Goal: Task Accomplishment & Management: Complete application form

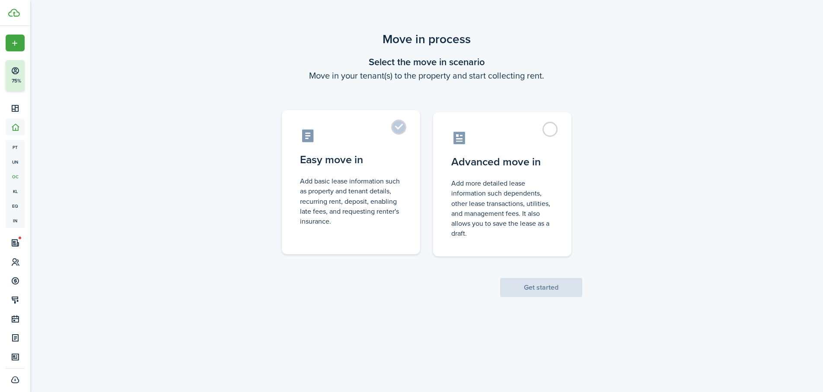
click at [386, 201] on control-radio-card-description "Add basic lease information such as property and tenant details, recurring rent…" at bounding box center [351, 201] width 102 height 50
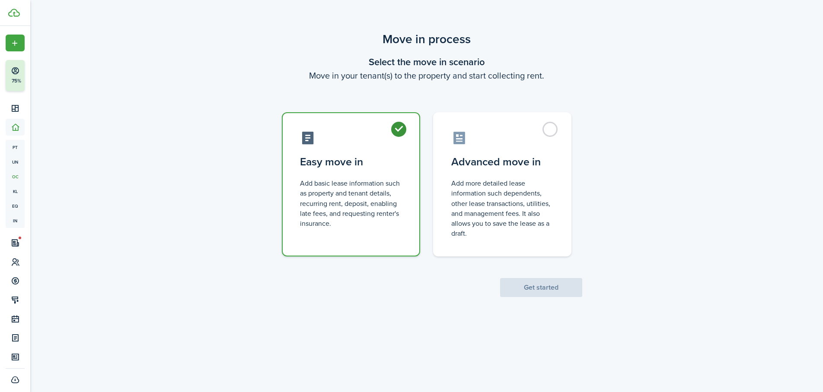
radio input "true"
click at [557, 291] on button "Get started" at bounding box center [541, 287] width 82 height 19
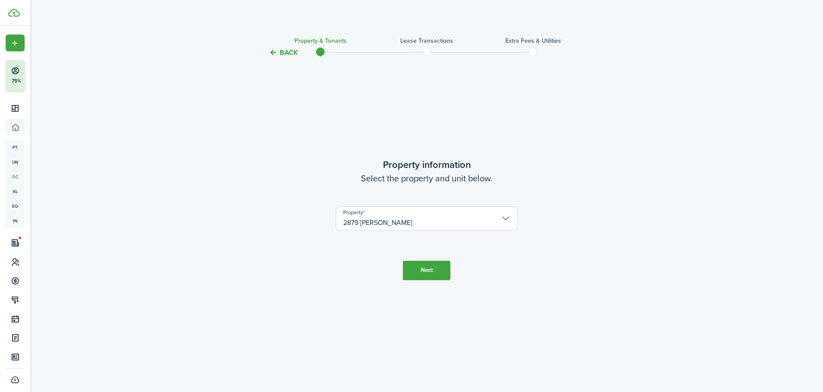
click at [426, 267] on button "Next" at bounding box center [427, 270] width 48 height 19
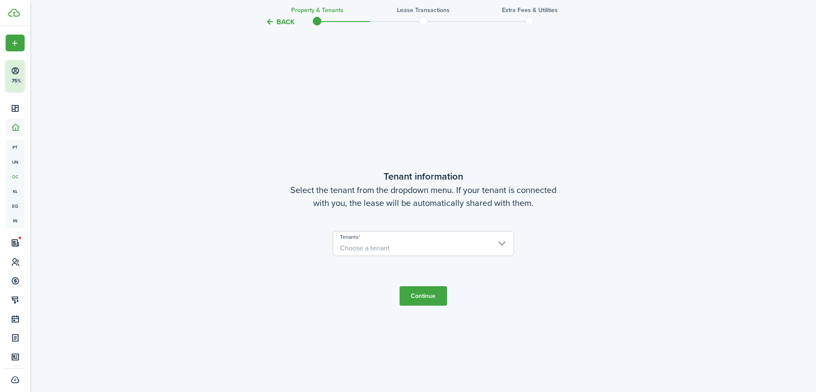
scroll to position [334, 0]
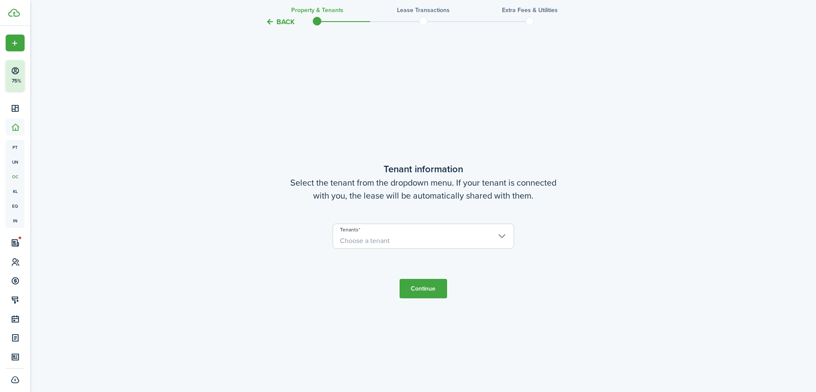
click at [403, 242] on span "Choose a tenant" at bounding box center [423, 241] width 181 height 15
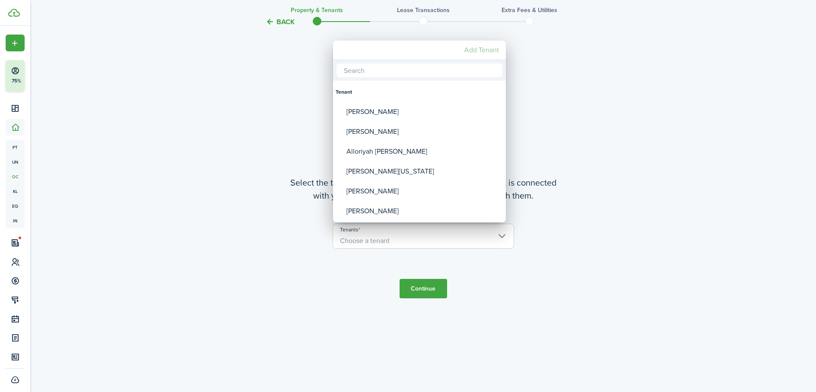
click at [474, 48] on mbsc-button "Add Tenant" at bounding box center [481, 50] width 41 height 16
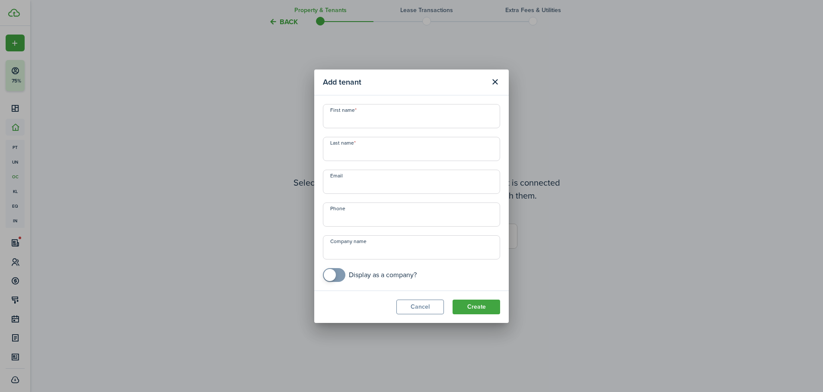
click at [365, 123] on input "First name" at bounding box center [411, 116] width 177 height 24
type input "[PERSON_NAME]"
click at [357, 185] on input "Email" at bounding box center [411, 182] width 177 height 24
paste input "[EMAIL_ADDRESS][DOMAIN_NAME]"
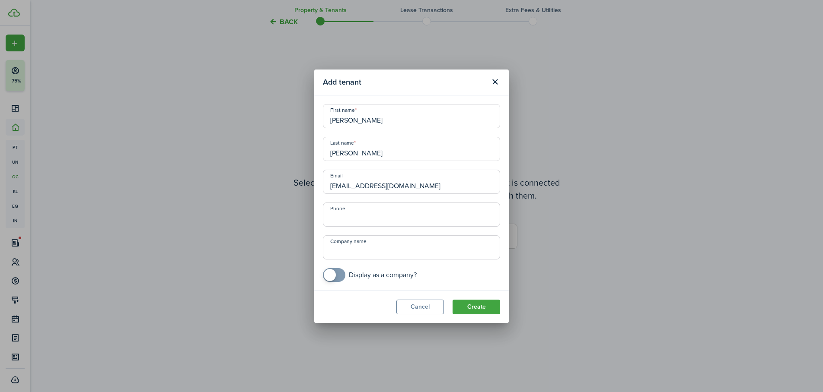
type input "[EMAIL_ADDRESS][DOMAIN_NAME]"
click at [373, 218] on input "+1" at bounding box center [411, 215] width 177 height 24
type input "[PHONE_NUMBER]"
click at [484, 308] on button "Create" at bounding box center [476, 307] width 48 height 15
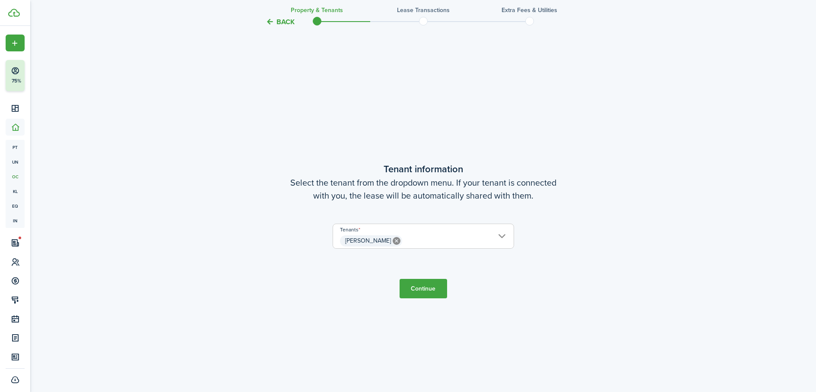
click at [436, 289] on button "Continue" at bounding box center [424, 288] width 48 height 19
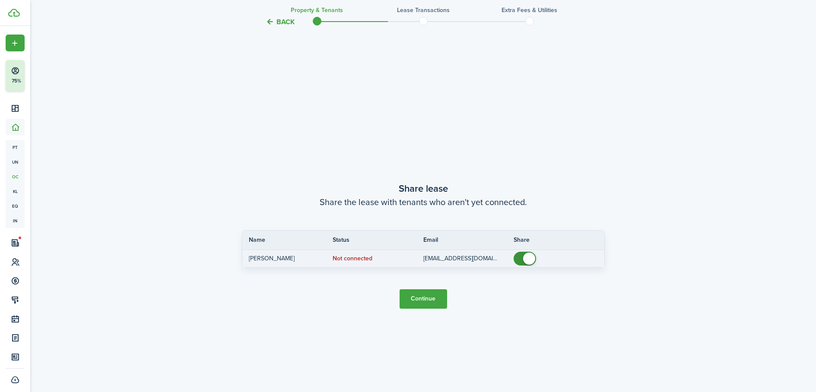
scroll to position [727, 0]
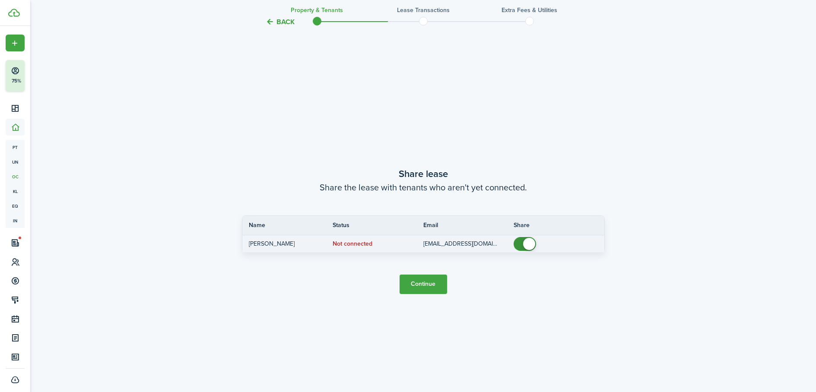
drag, startPoint x: 527, startPoint y: 242, endPoint x: 517, endPoint y: 250, distance: 12.6
checkbox input "false"
click at [527, 242] on span at bounding box center [529, 244] width 12 height 12
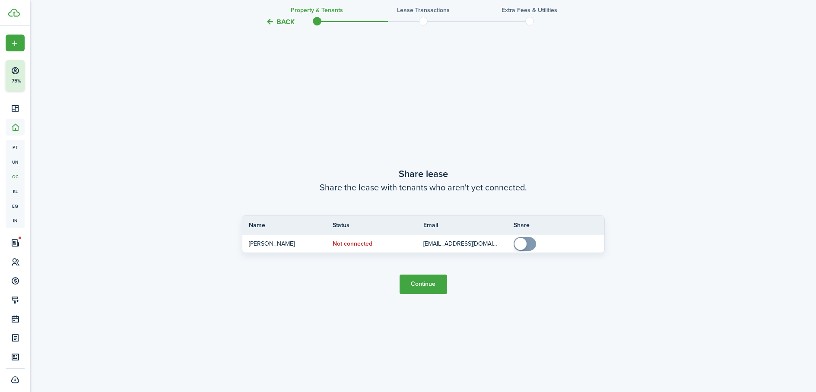
click at [425, 289] on button "Continue" at bounding box center [424, 284] width 48 height 19
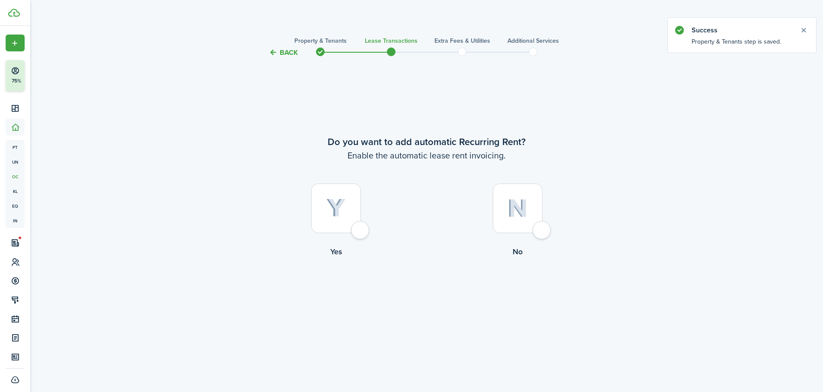
click at [352, 221] on div at bounding box center [336, 209] width 50 height 50
radio input "true"
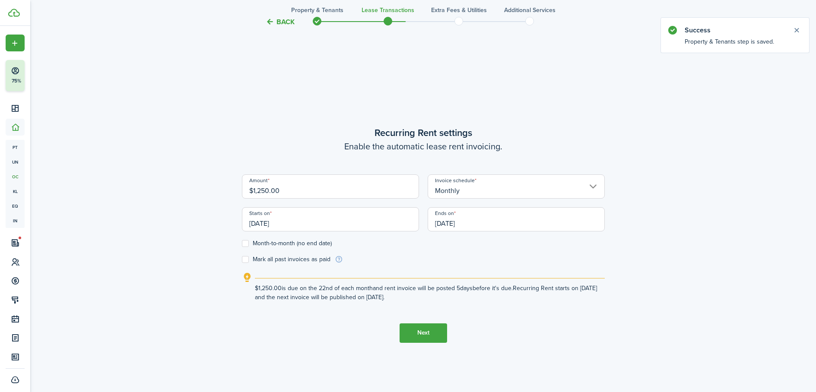
scroll to position [334, 0]
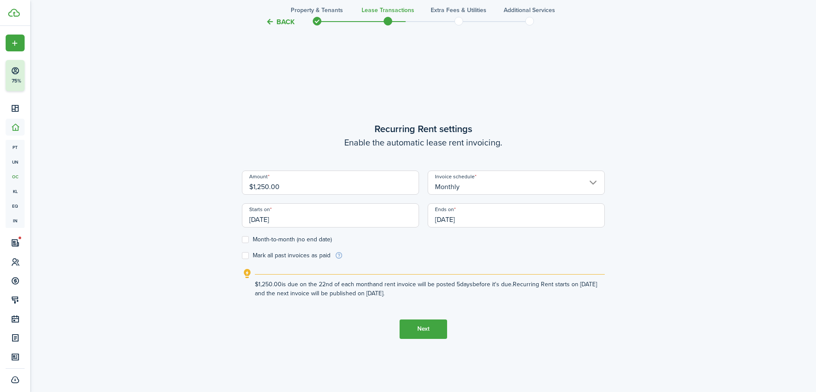
click at [269, 221] on input "[DATE]" at bounding box center [330, 216] width 177 height 24
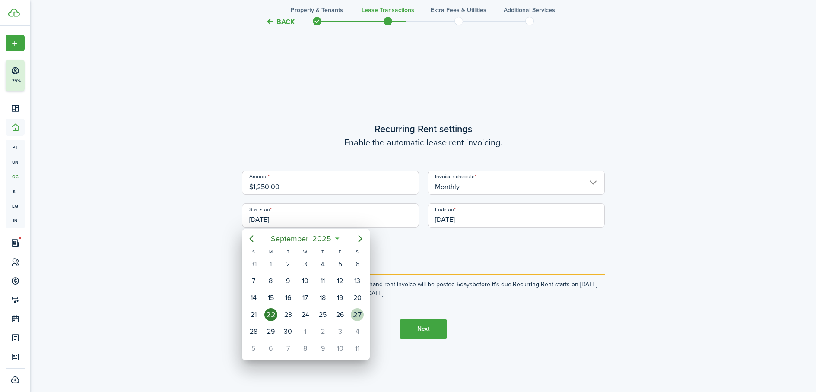
click at [362, 314] on div "27" at bounding box center [357, 314] width 13 height 13
type input "[DATE]"
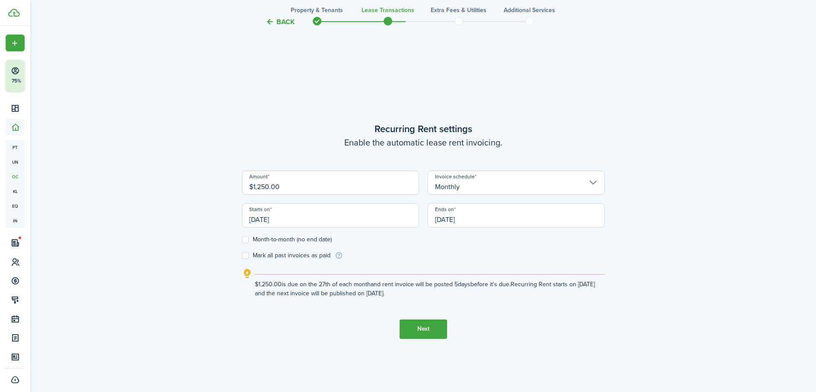
click at [490, 218] on input "[DATE]" at bounding box center [516, 216] width 177 height 24
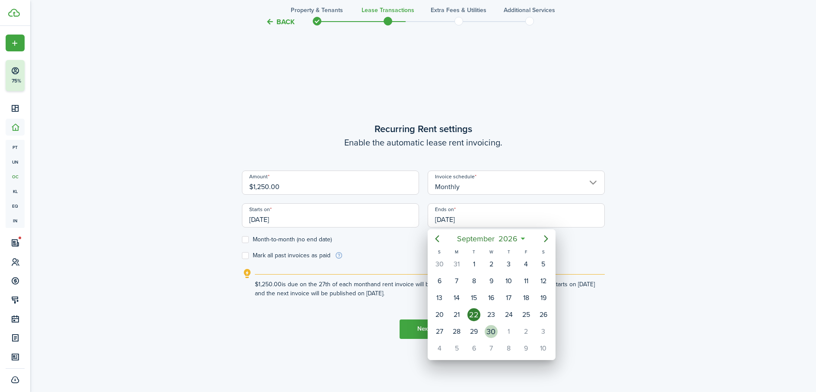
click at [491, 330] on div "30" at bounding box center [491, 331] width 13 height 13
type input "[DATE]"
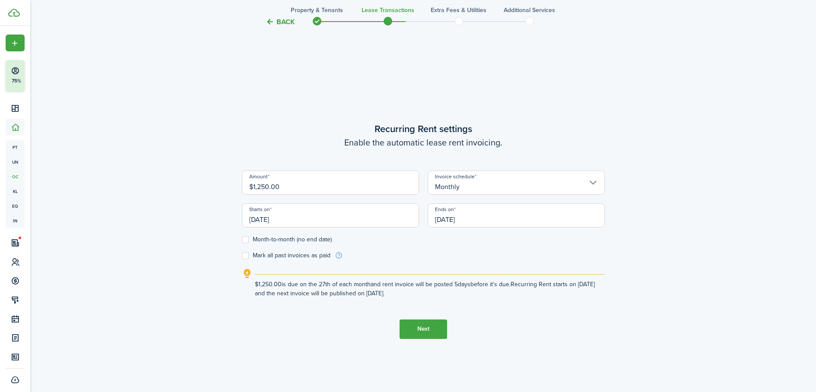
drag, startPoint x: 415, startPoint y: 330, endPoint x: 266, endPoint y: 295, distance: 153.2
click at [266, 295] on tc-wizard-step "Recurring Rent settings Enable the automatic lease rent invoicing. Amount $1,25…" at bounding box center [423, 230] width 363 height 392
click at [299, 222] on input "[DATE]" at bounding box center [330, 216] width 177 height 24
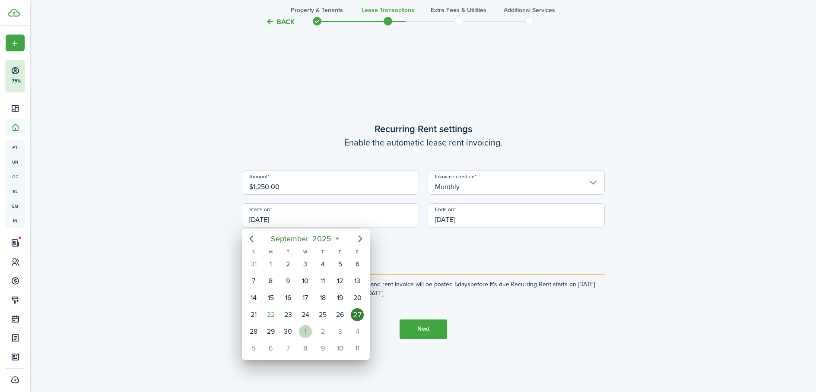
click at [309, 329] on div "1" at bounding box center [305, 331] width 13 height 13
type input "[DATE]"
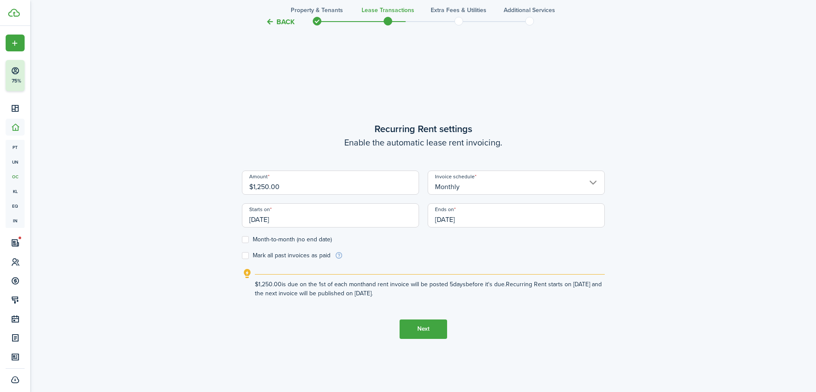
scroll to position [0, 0]
click at [425, 333] on button "Next" at bounding box center [424, 329] width 48 height 19
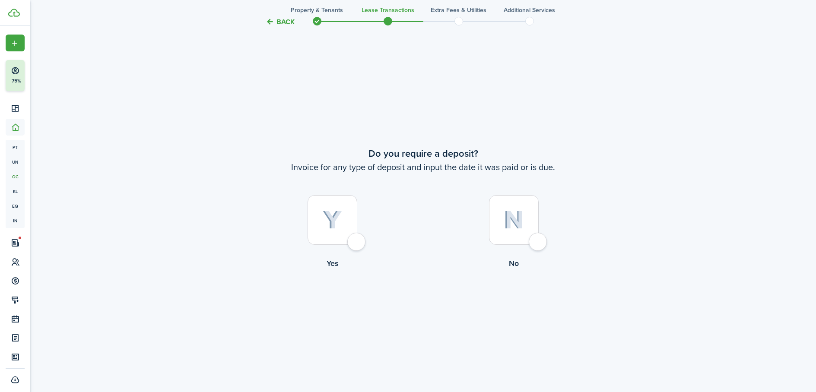
scroll to position [727, 0]
click at [357, 242] on div at bounding box center [333, 220] width 50 height 50
radio input "true"
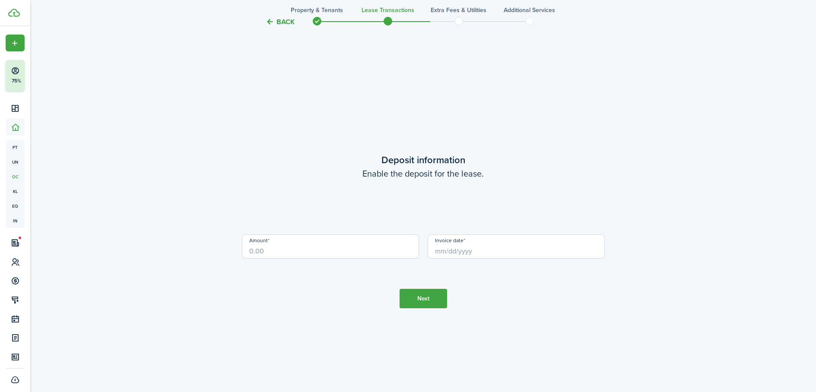
scroll to position [1119, 0]
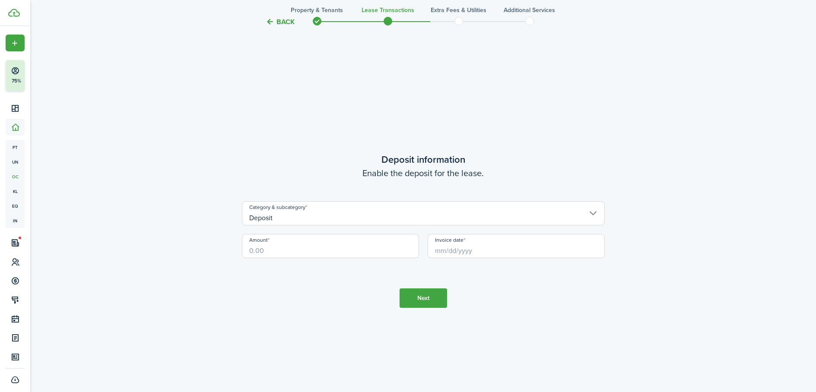
click at [338, 251] on input "Amount" at bounding box center [330, 246] width 177 height 24
click at [462, 252] on input "Invoice date" at bounding box center [516, 246] width 177 height 24
type input "$1,250.00"
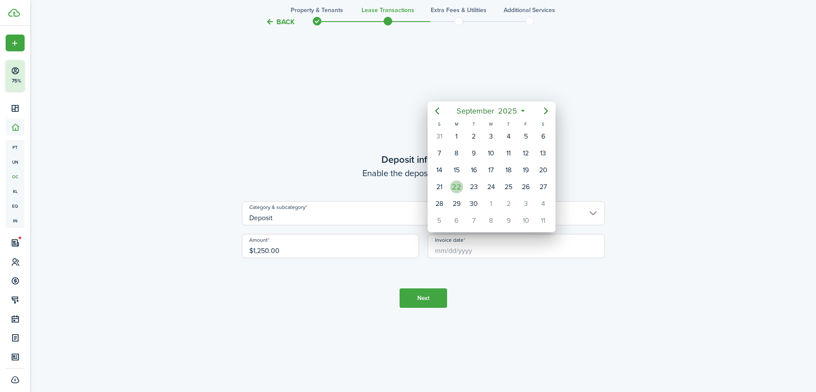
click at [460, 190] on div "22" at bounding box center [456, 187] width 13 height 13
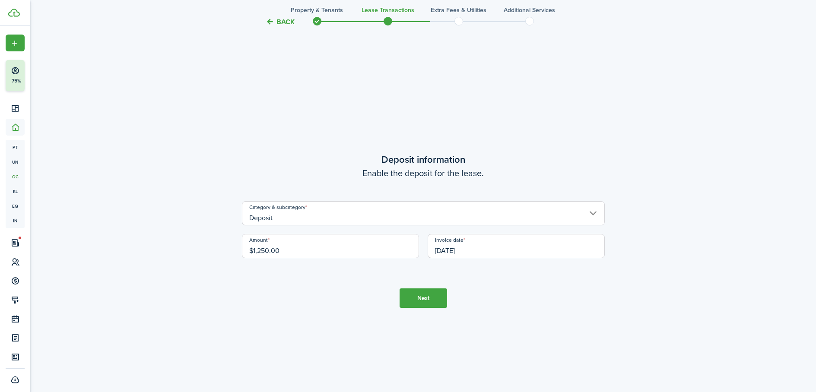
click at [456, 255] on input "[DATE]" at bounding box center [516, 246] width 177 height 24
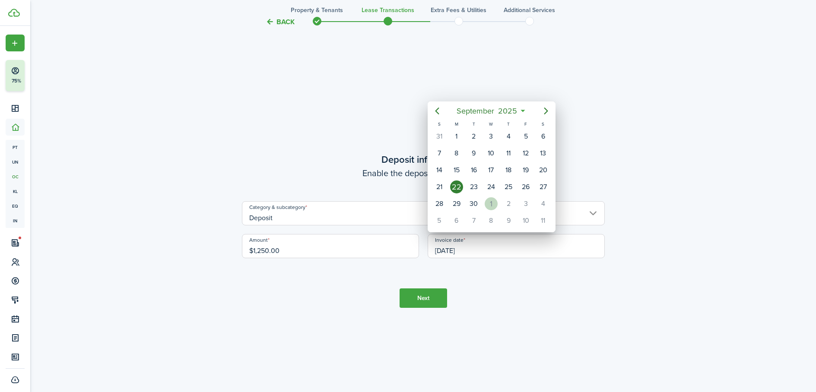
click at [487, 204] on div "1" at bounding box center [491, 203] width 13 height 13
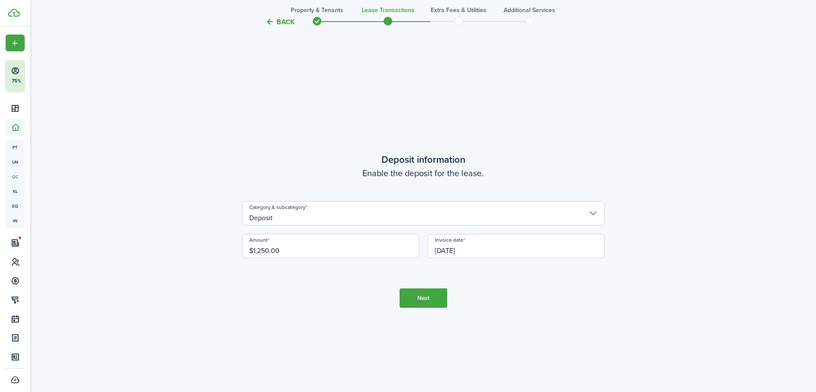
scroll to position [0, 0]
click at [461, 254] on input "[DATE]" at bounding box center [516, 246] width 177 height 24
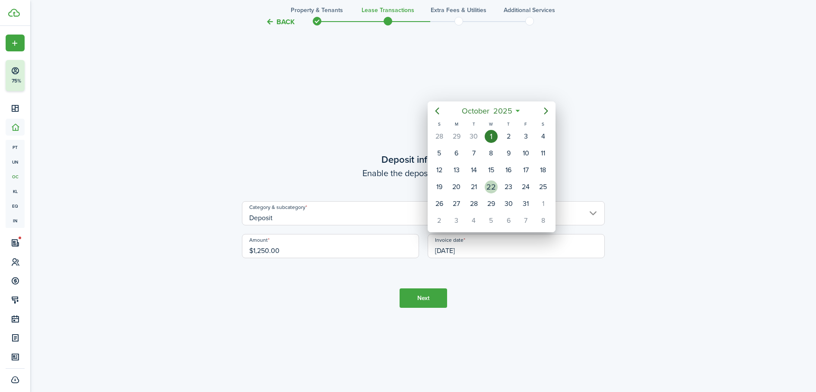
click at [492, 188] on div "22" at bounding box center [491, 187] width 13 height 13
type input "[DATE]"
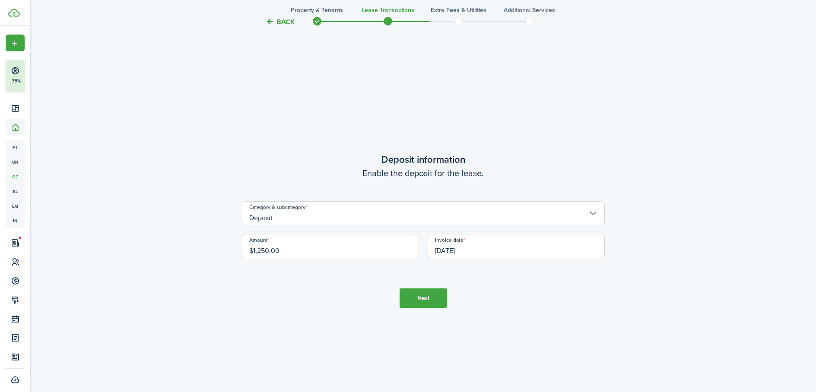
click at [420, 294] on button "Next" at bounding box center [424, 298] width 48 height 19
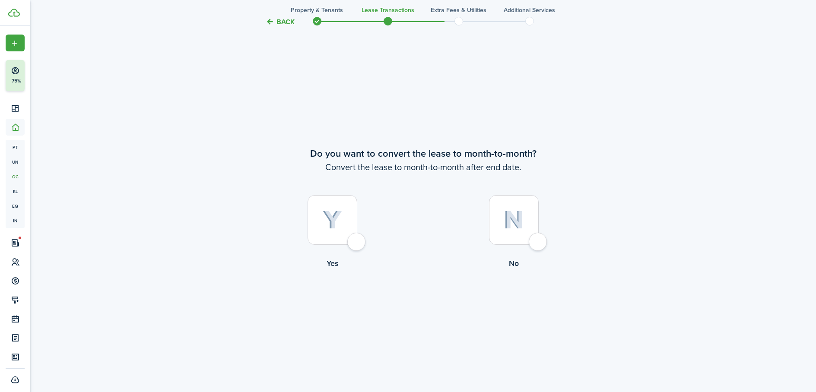
scroll to position [1511, 0]
click at [357, 245] on div at bounding box center [333, 220] width 50 height 50
radio input "true"
click at [426, 308] on button "Continue" at bounding box center [424, 304] width 48 height 19
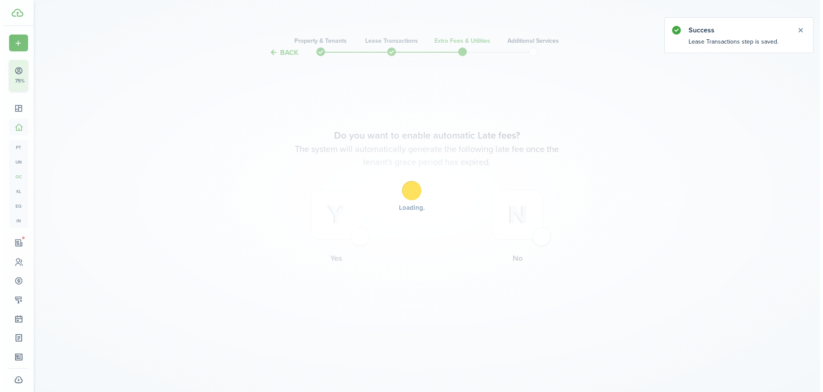
scroll to position [0, 0]
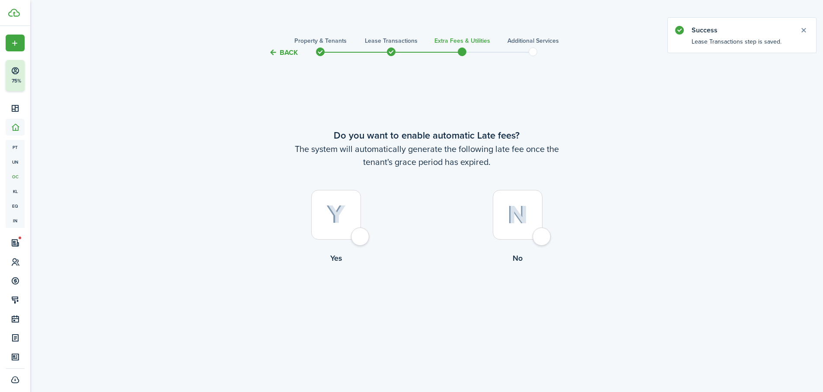
click at [361, 240] on div at bounding box center [336, 215] width 50 height 50
radio input "true"
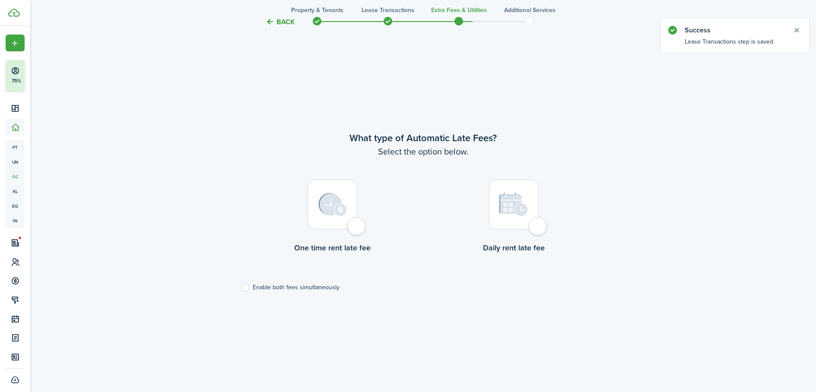
scroll to position [334, 0]
click at [357, 226] on div at bounding box center [333, 203] width 50 height 50
radio input "true"
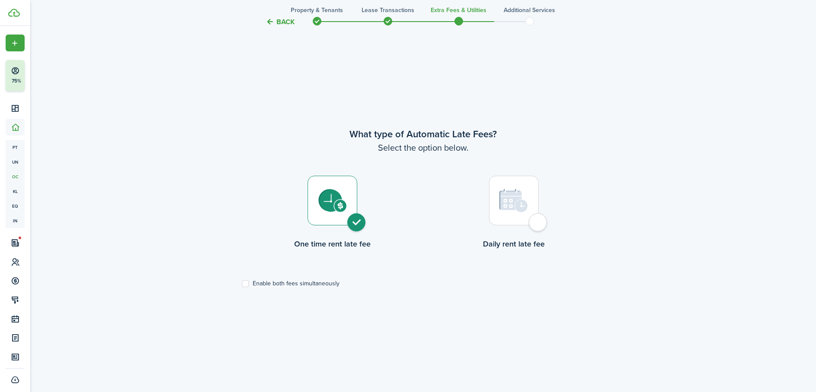
scroll to position [337, 0]
click at [250, 282] on label "Enable both fees simultaneously" at bounding box center [291, 283] width 98 height 7
click at [242, 283] on input "Enable both fees simultaneously" at bounding box center [242, 283] width 0 height 0
checkbox input "true"
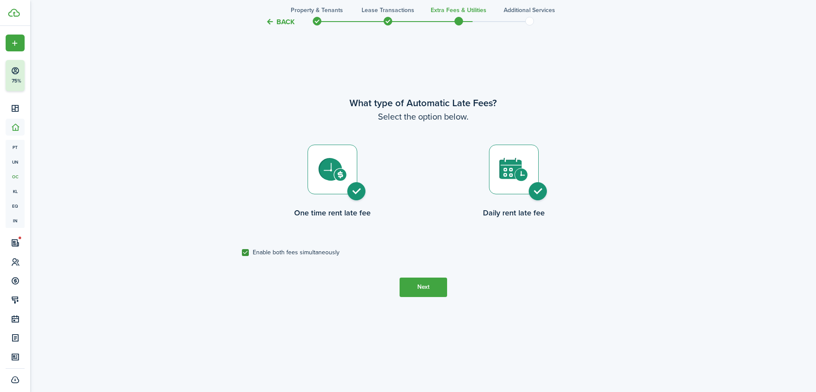
click at [427, 292] on button "Next" at bounding box center [424, 287] width 48 height 19
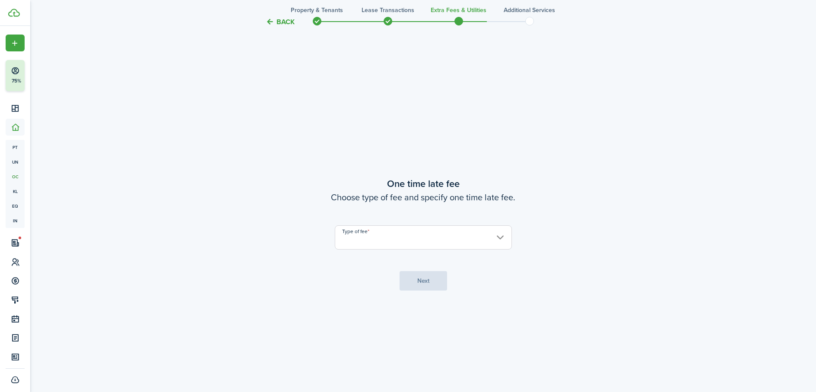
scroll to position [727, 0]
click at [396, 239] on input "Type of fee" at bounding box center [423, 234] width 177 height 24
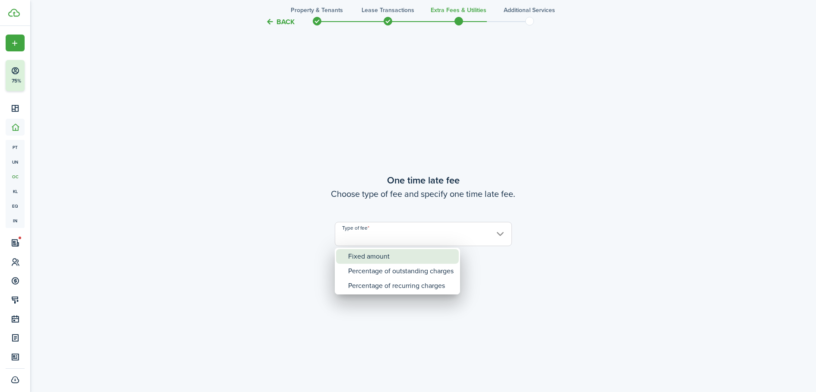
click at [393, 258] on div "Fixed amount" at bounding box center [400, 256] width 105 height 15
type input "Fixed amount"
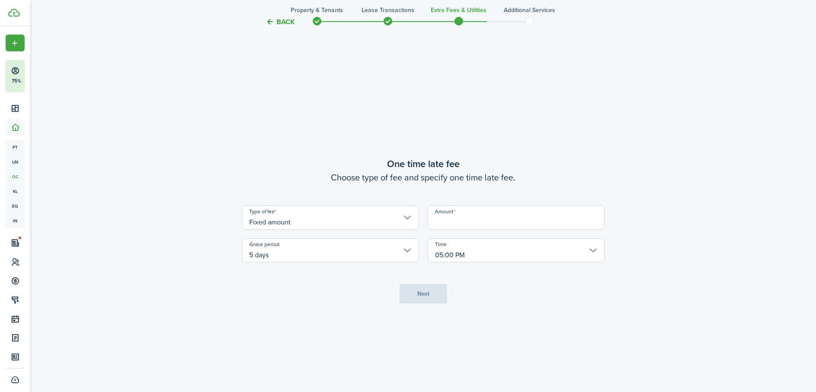
click at [395, 226] on input "Fixed amount" at bounding box center [330, 218] width 177 height 24
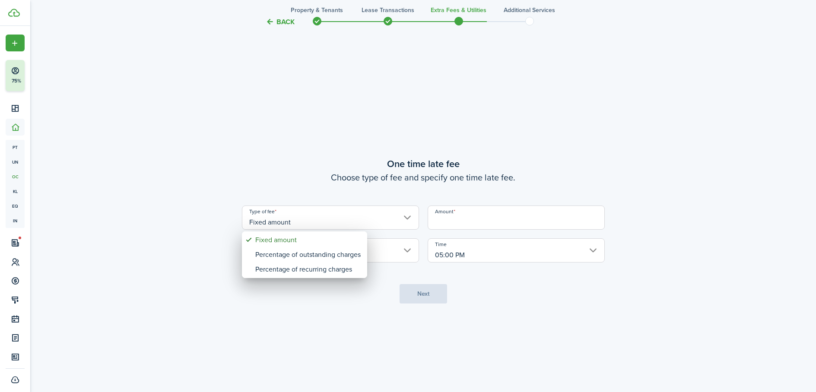
click at [456, 217] on div at bounding box center [408, 196] width 954 height 531
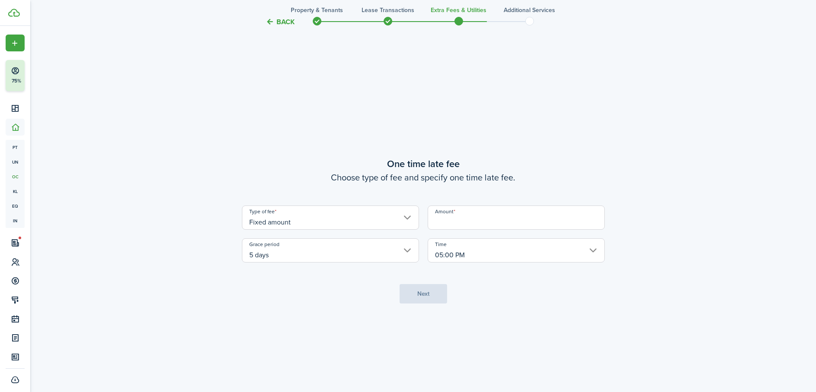
click at [455, 221] on input "Amount" at bounding box center [516, 218] width 177 height 24
type input "$35.00"
click at [492, 321] on tc-wizard-step "One time late fee Choose type of fee and specify one time late fee. Type of fee…" at bounding box center [423, 230] width 363 height 392
click at [539, 254] on input "05:00 PM" at bounding box center [516, 251] width 177 height 24
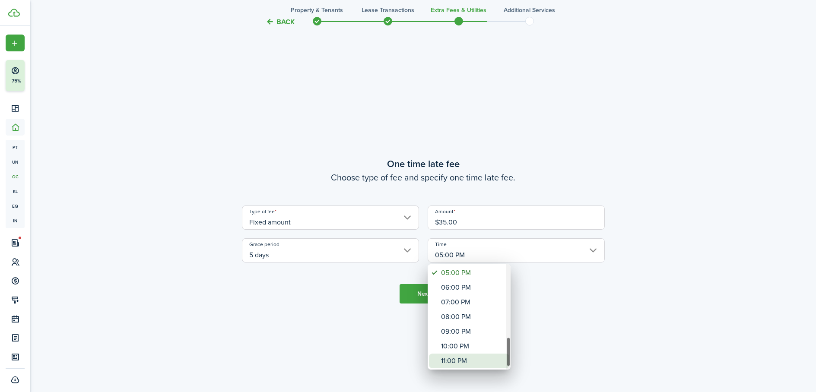
click at [477, 361] on div "11:00 PM" at bounding box center [472, 361] width 63 height 15
type input "11:00 PM"
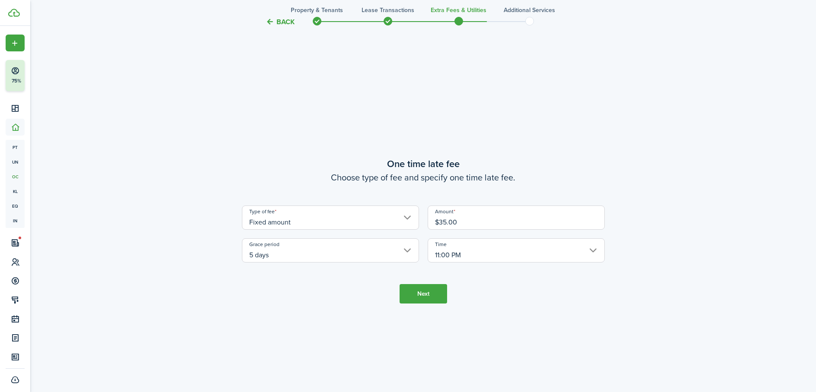
click at [427, 295] on button "Next" at bounding box center [424, 293] width 48 height 19
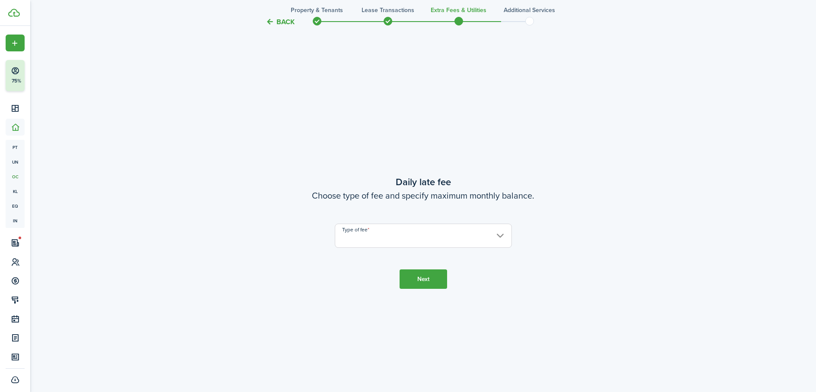
scroll to position [1119, 0]
click at [415, 239] on input "Type of fee" at bounding box center [423, 234] width 177 height 24
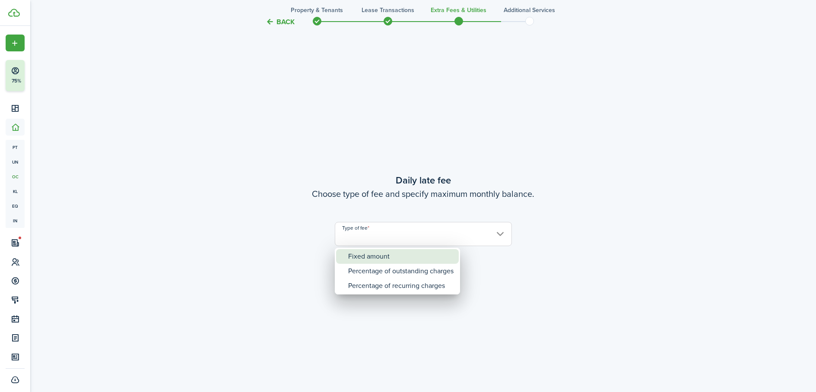
click at [403, 256] on div "Fixed amount" at bounding box center [400, 256] width 105 height 15
type input "Fixed amount"
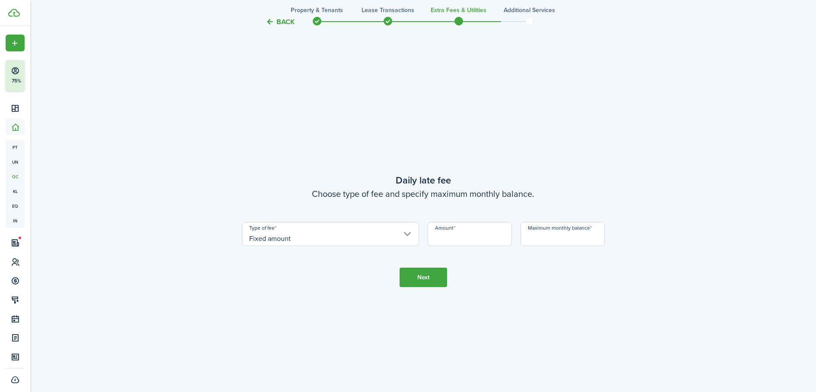
click at [459, 234] on input "Amount" at bounding box center [470, 234] width 84 height 24
type input "$10.00"
click at [566, 235] on input "Maximum monthly balance" at bounding box center [563, 234] width 84 height 24
type input "$280.00"
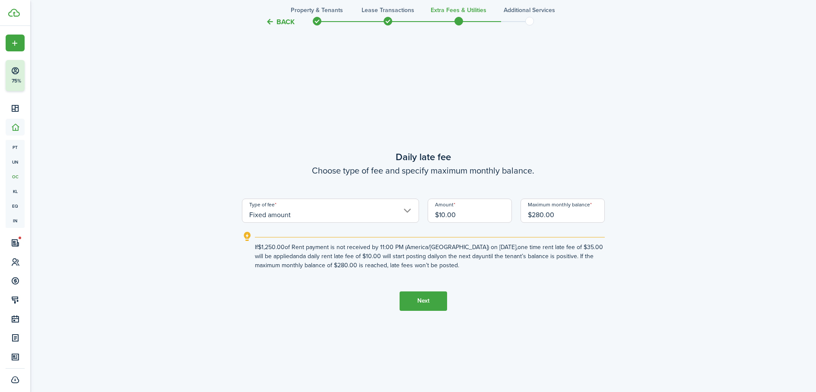
click at [415, 304] on button "Next" at bounding box center [424, 301] width 48 height 19
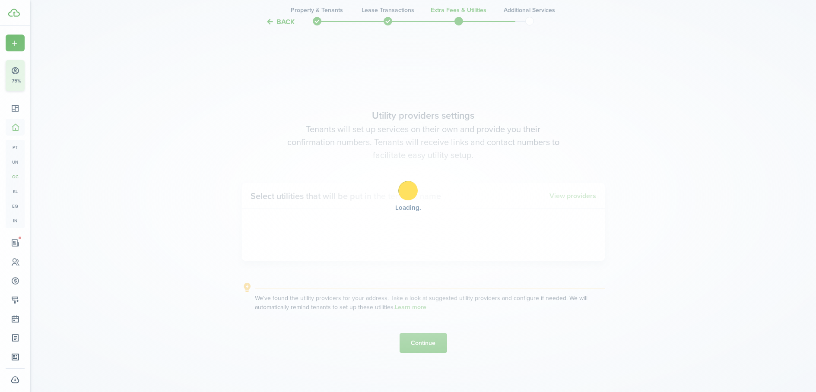
scroll to position [1511, 0]
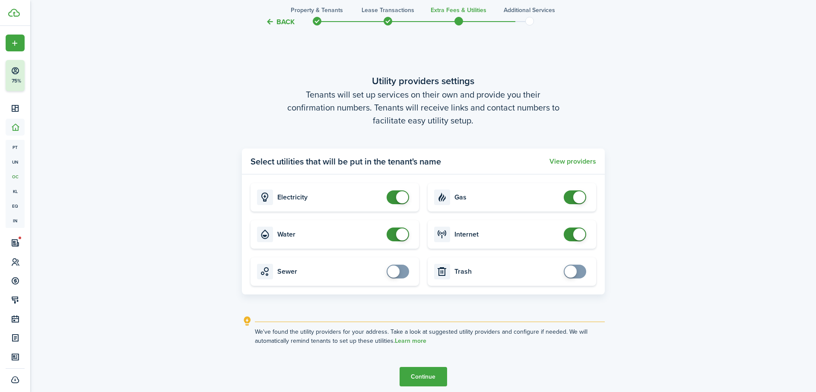
checkbox input "true"
click at [576, 270] on span at bounding box center [571, 272] width 12 height 12
click at [431, 371] on button "Continue" at bounding box center [424, 376] width 48 height 19
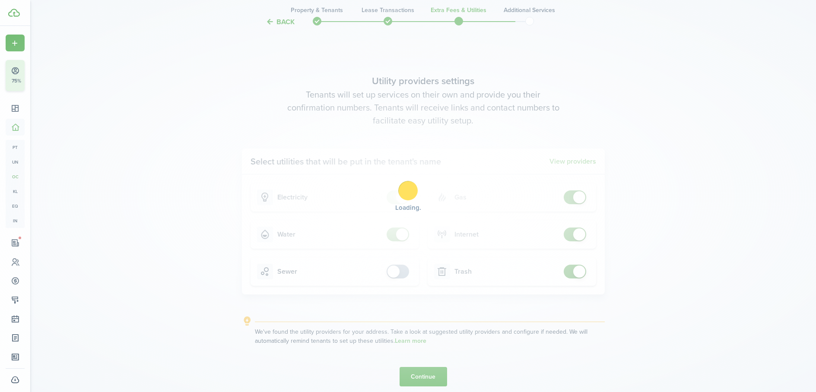
scroll to position [0, 0]
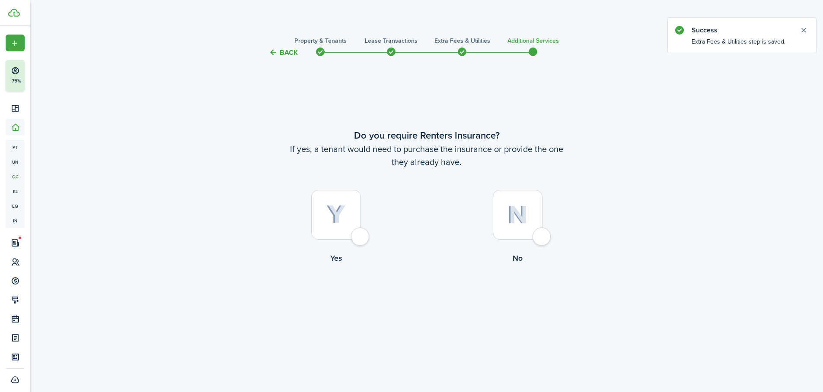
click at [542, 235] on div at bounding box center [518, 215] width 50 height 50
radio input "true"
click at [447, 301] on button "Complete move in" at bounding box center [427, 299] width 64 height 19
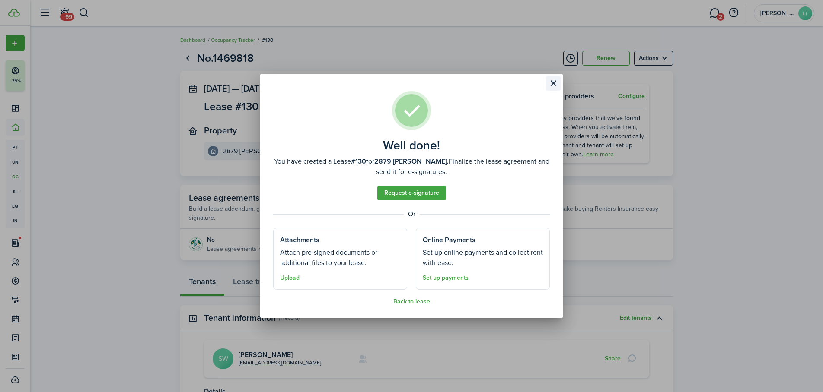
click at [556, 81] on button "Close modal" at bounding box center [553, 83] width 15 height 15
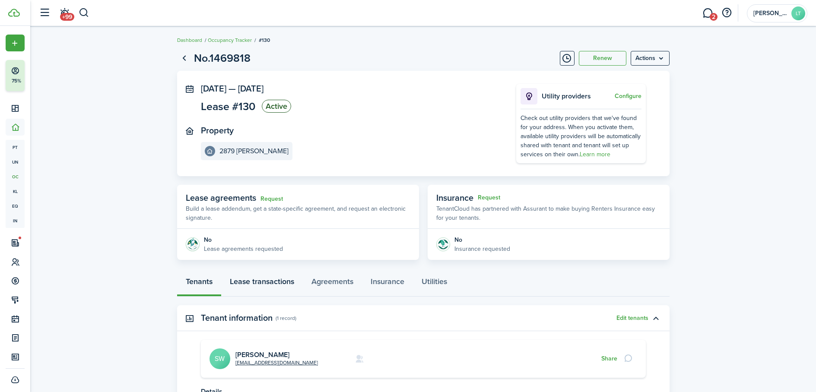
click at [246, 283] on link "Lease transactions" at bounding box center [262, 284] width 82 height 26
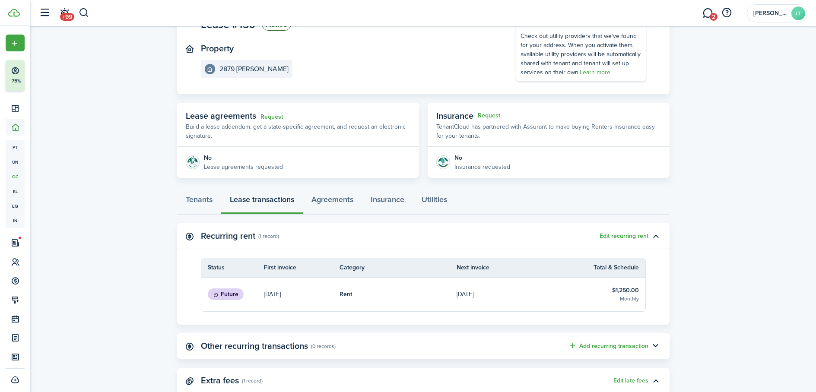
scroll to position [83, 0]
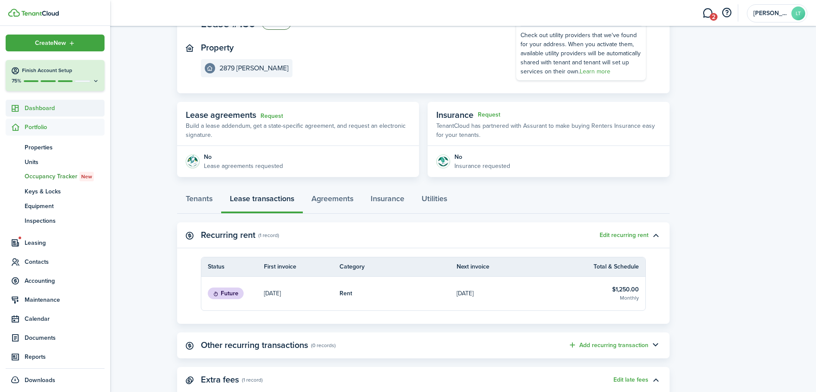
click at [30, 107] on span "Dashboard" at bounding box center [65, 108] width 80 height 9
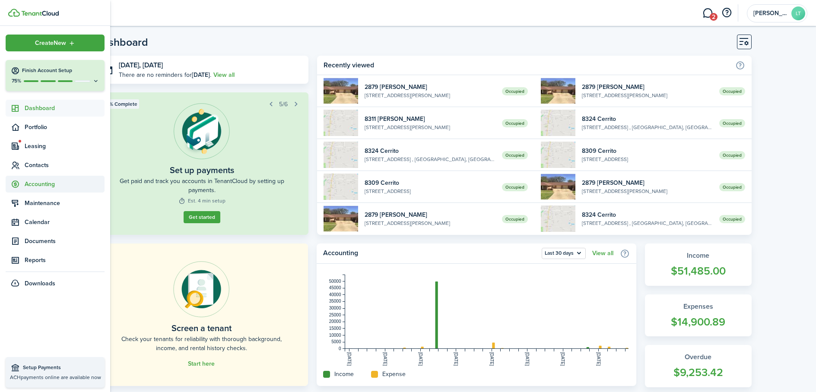
click at [17, 181] on icon at bounding box center [15, 184] width 9 height 9
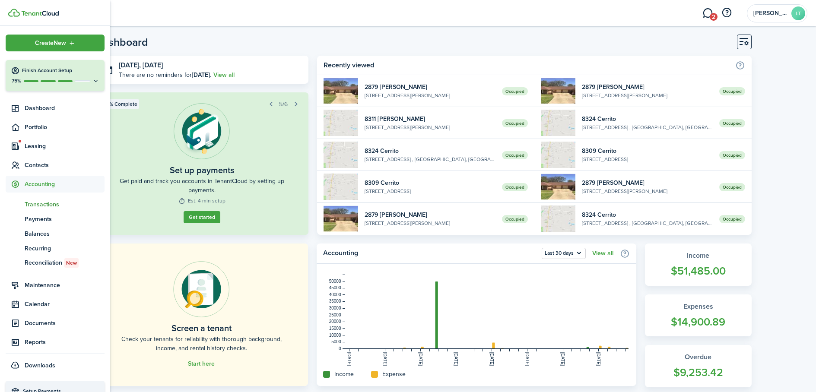
click at [39, 203] on span "Transactions" at bounding box center [65, 204] width 80 height 9
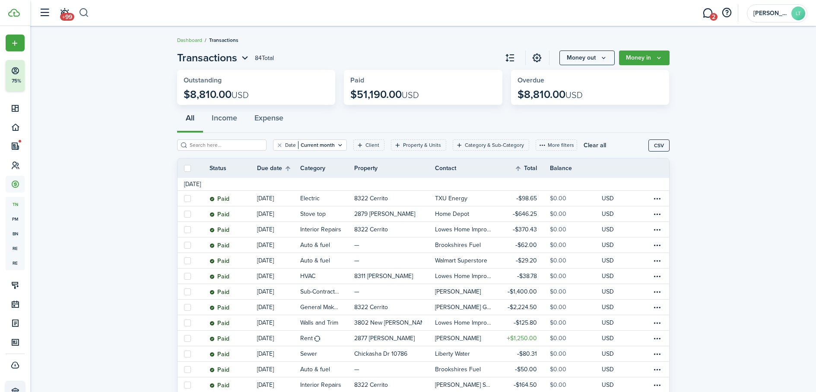
click at [86, 12] on button "button" at bounding box center [84, 13] width 11 height 15
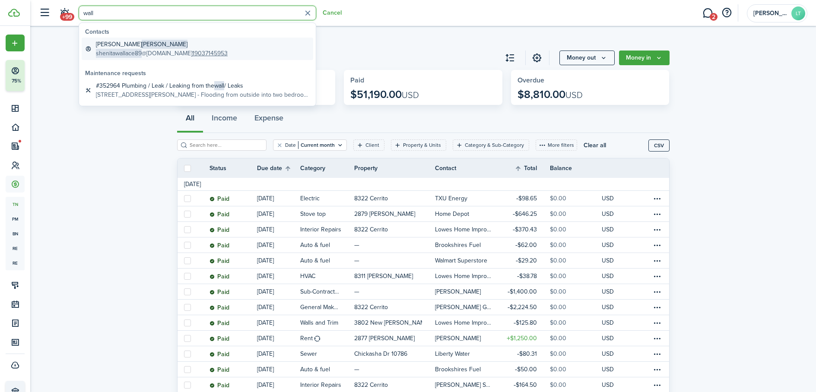
type input "wall"
click at [155, 41] on global-search-item-title "[PERSON_NAME]" at bounding box center [165, 44] width 139 height 9
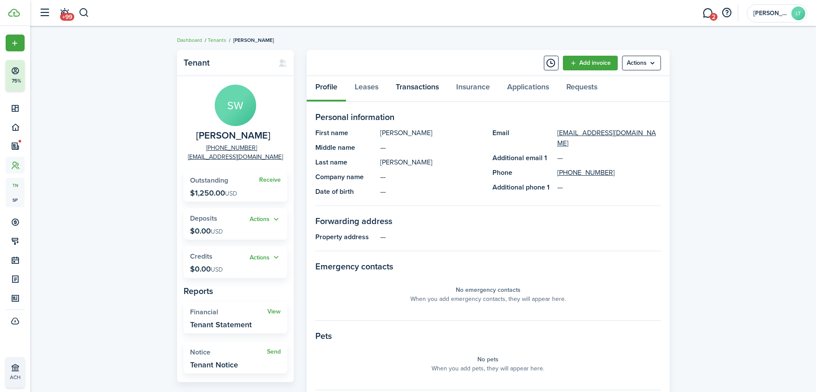
click at [411, 89] on link "Transactions" at bounding box center [417, 89] width 60 height 26
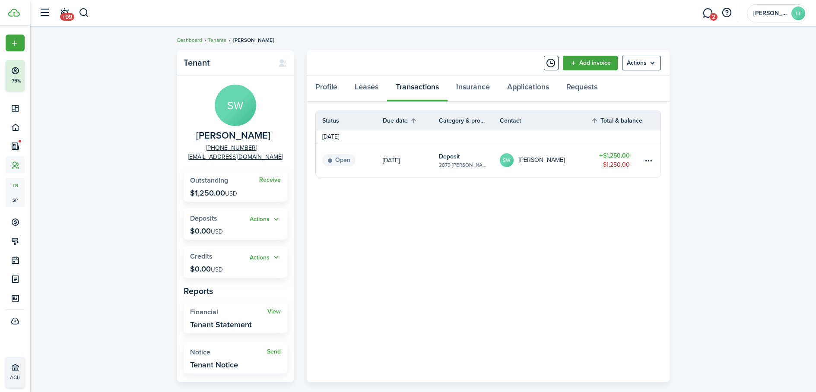
click at [575, 163] on link "SW [PERSON_NAME]" at bounding box center [546, 160] width 92 height 34
click at [14, 108] on icon at bounding box center [15, 108] width 9 height 9
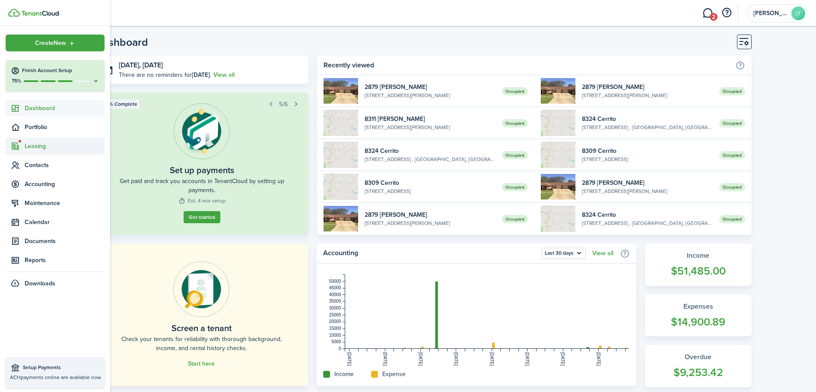
click at [16, 147] on icon at bounding box center [15, 146] width 9 height 9
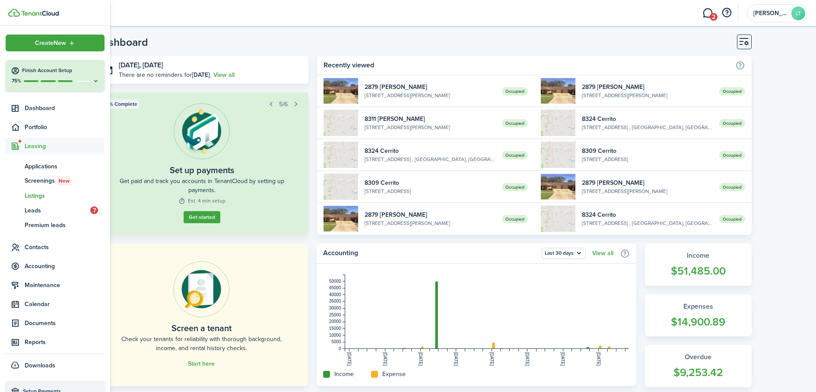
click at [42, 201] on link "ls Listings" at bounding box center [55, 195] width 99 height 15
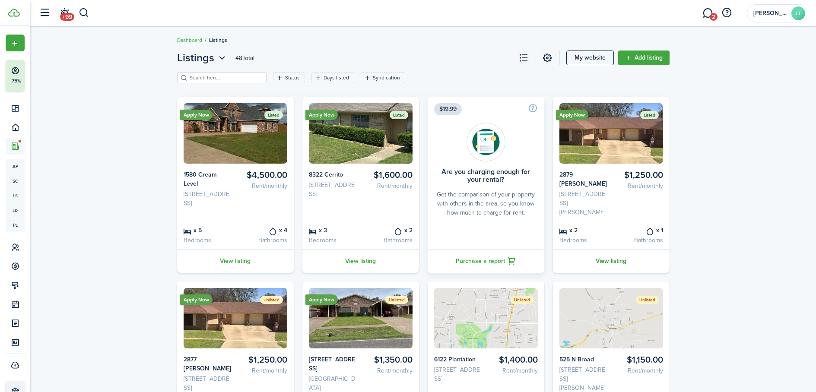
click at [614, 259] on link "View listing" at bounding box center [611, 261] width 117 height 24
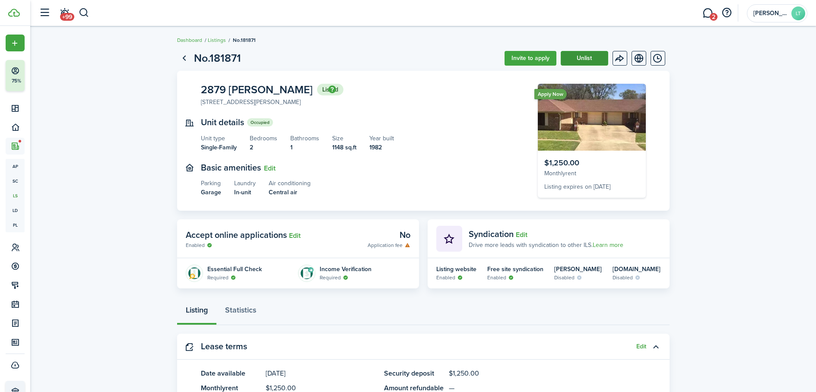
click at [576, 57] on button "Unlist" at bounding box center [585, 58] width 48 height 15
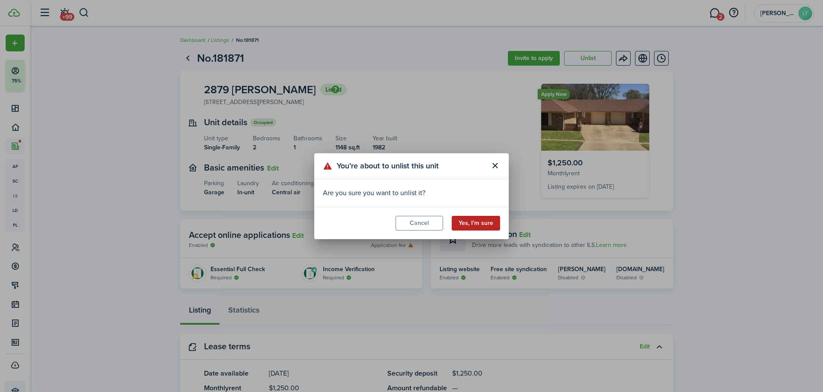
click at [468, 220] on button "Yes, I’m sure" at bounding box center [476, 223] width 48 height 15
